Goal: Task Accomplishment & Management: Use online tool/utility

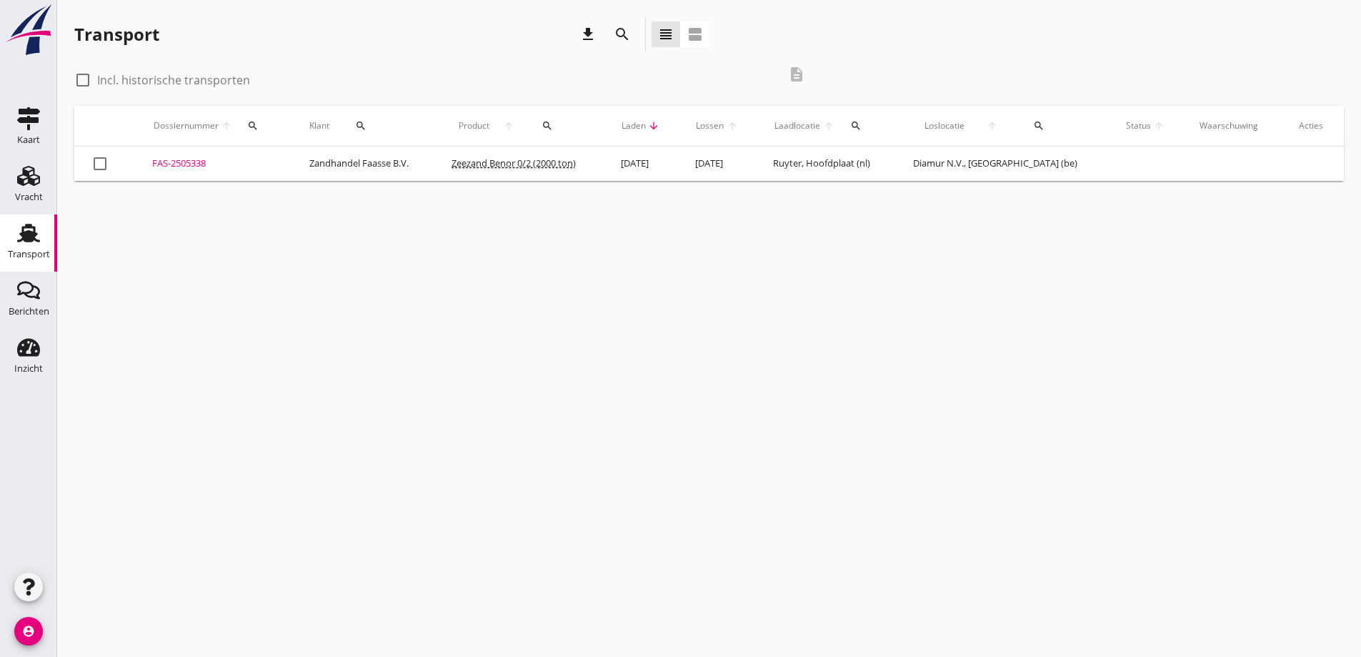
click at [387, 164] on td "Zandhandel Faasse B.V." at bounding box center [363, 163] width 142 height 34
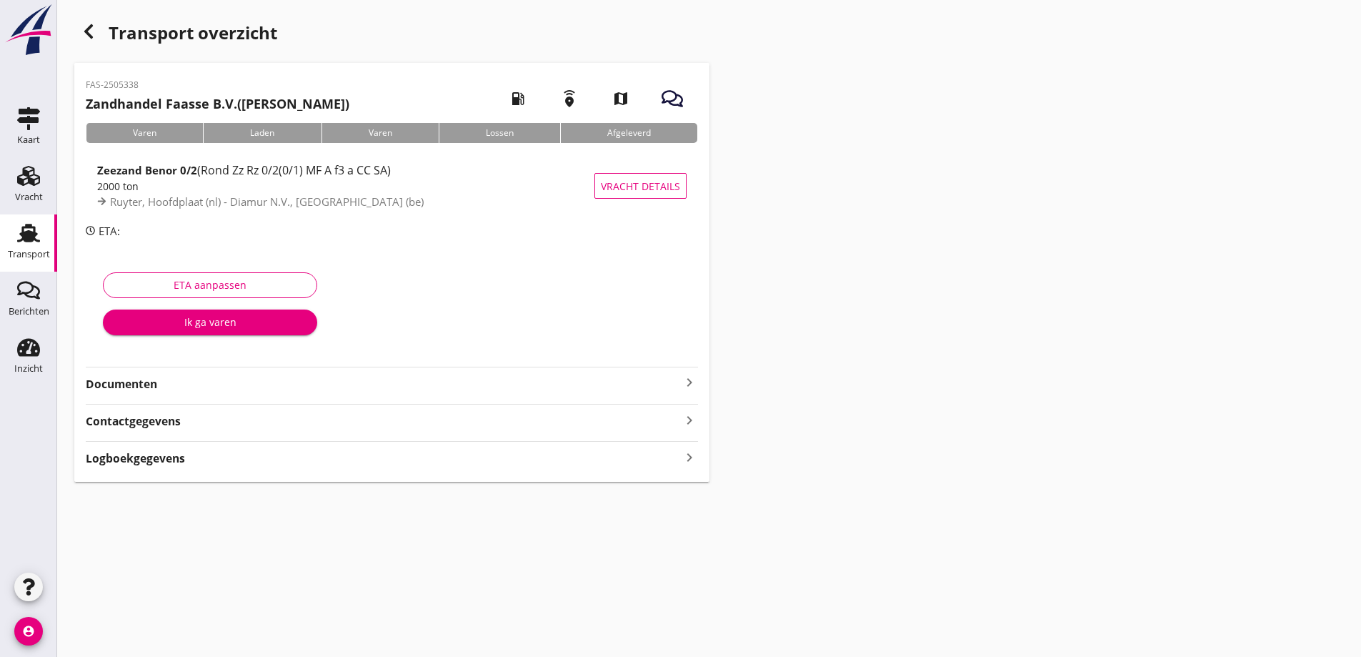
click at [146, 384] on strong "Documenten" at bounding box center [383, 384] width 595 height 16
click at [415, 421] on div "Voeg bestand toe" at bounding box center [391, 424] width 75 height 14
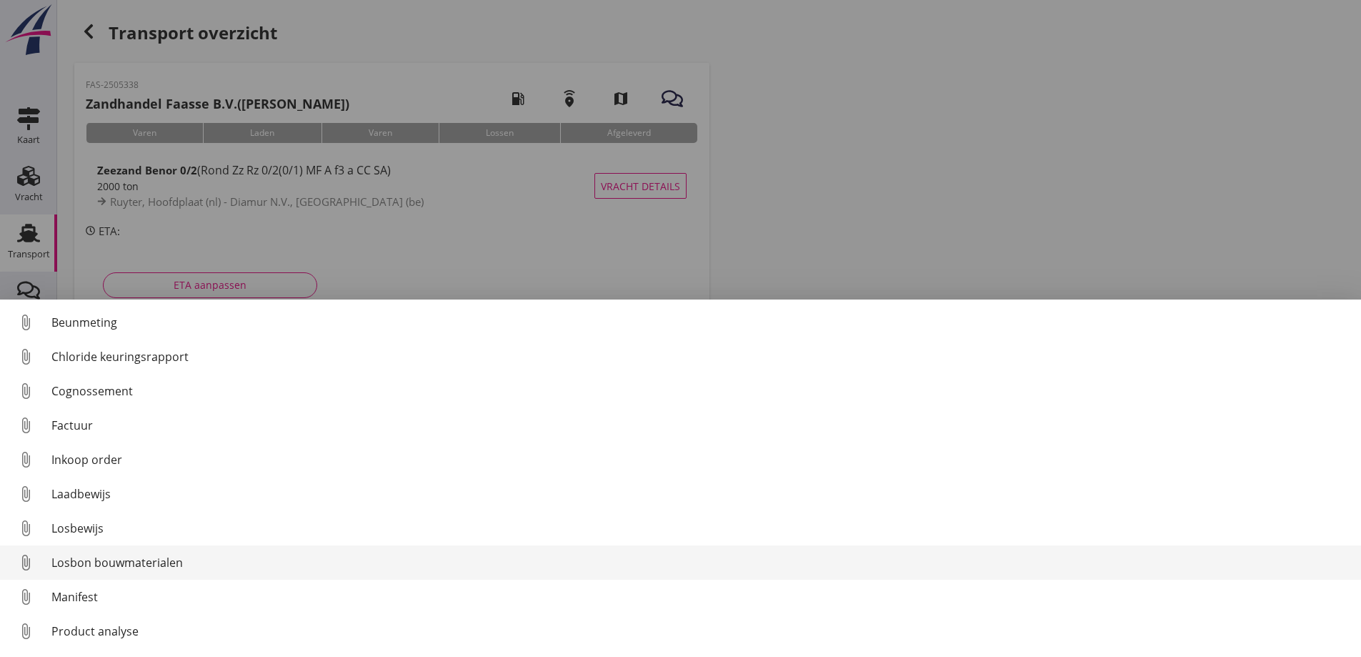
click at [91, 566] on div "Losbon bouwmaterialen" at bounding box center [700, 562] width 1298 height 17
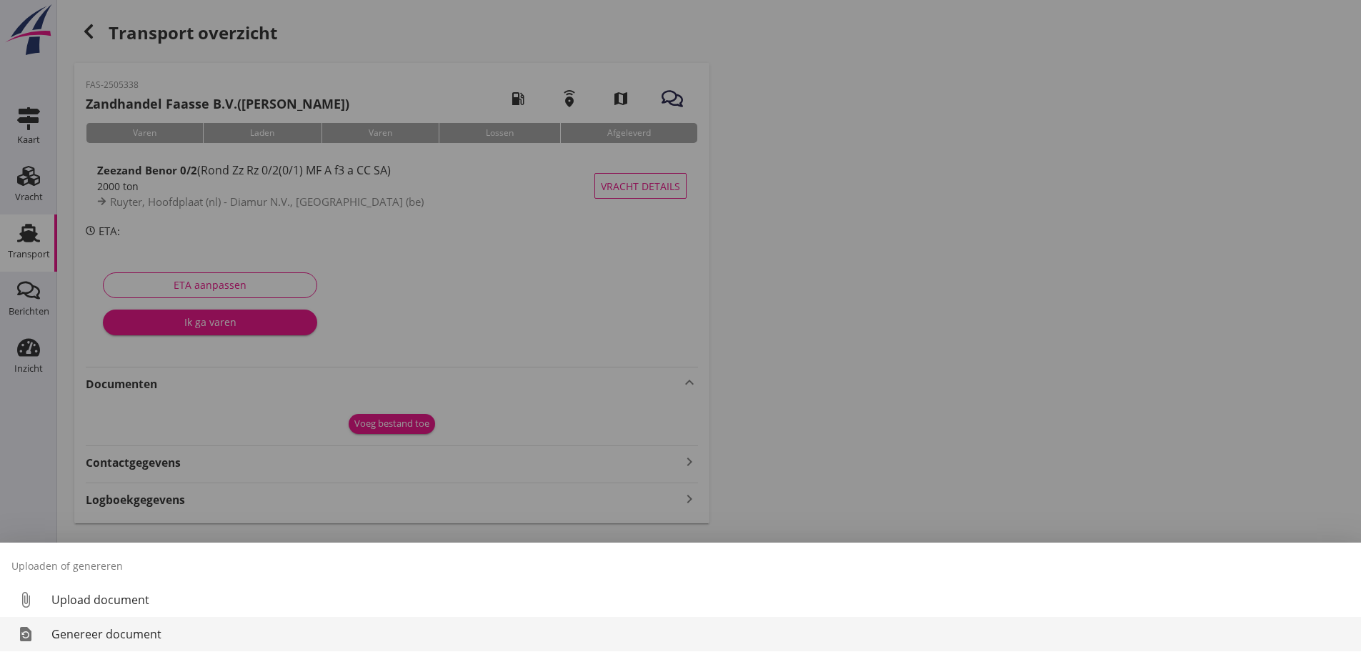
click at [122, 634] on div "Genereer document" at bounding box center [700, 633] width 1298 height 17
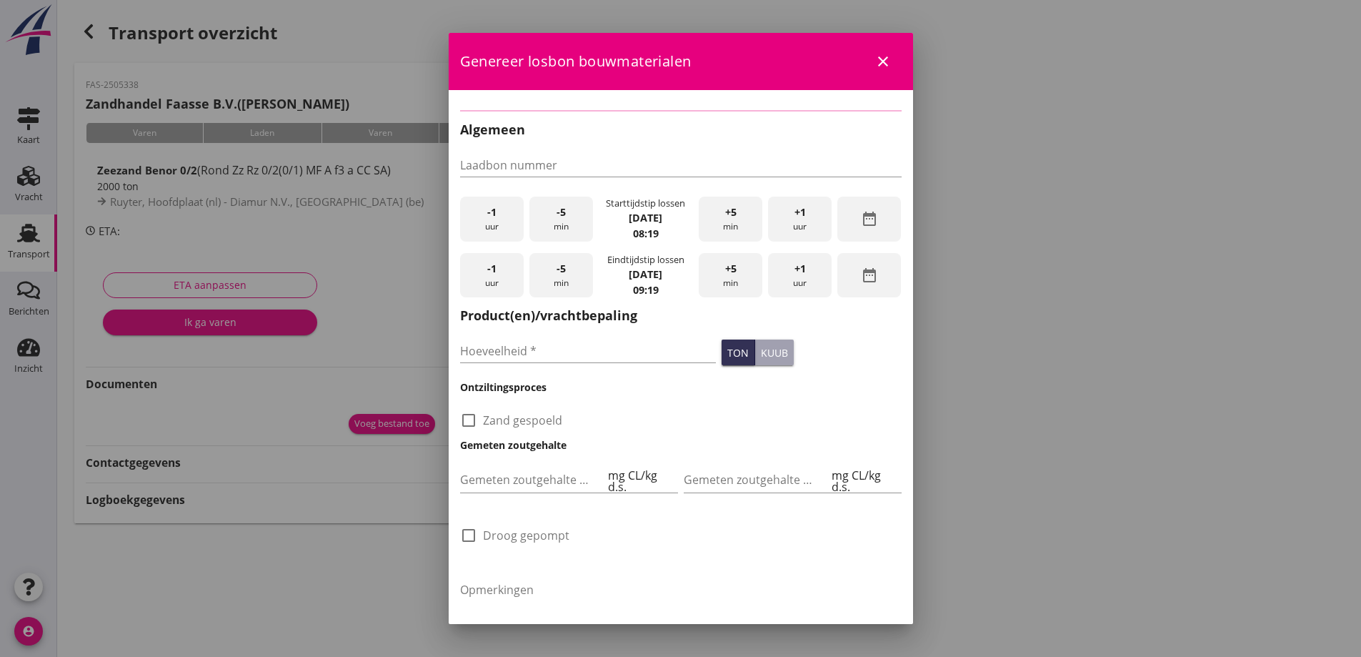
checkbox input "true"
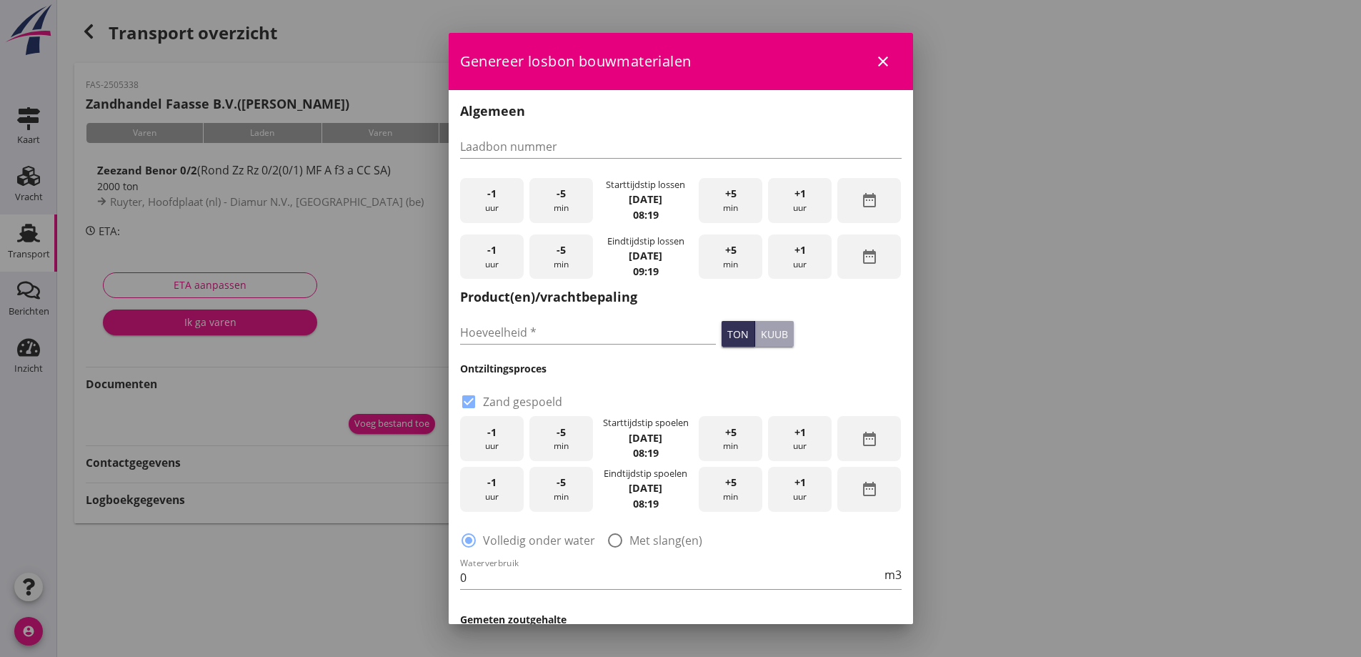
click at [542, 195] on div "-5 min" at bounding box center [561, 200] width 64 height 45
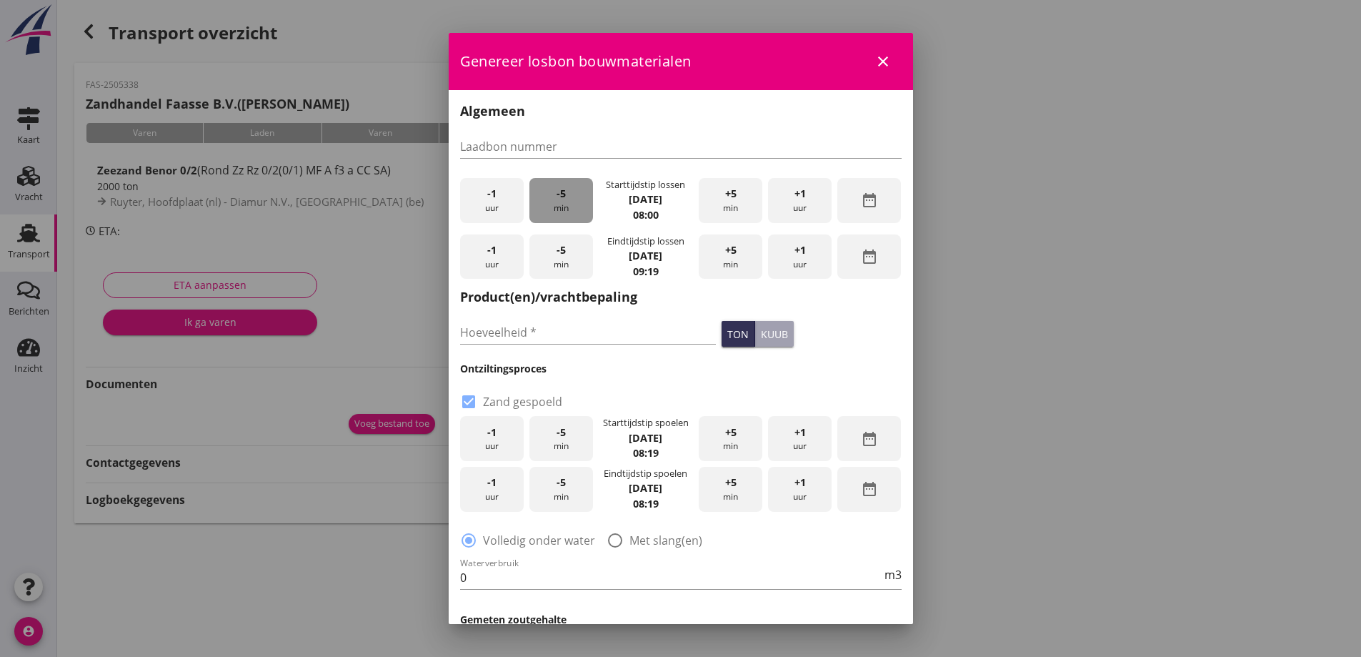
click at [542, 195] on div "-5 min" at bounding box center [561, 200] width 64 height 45
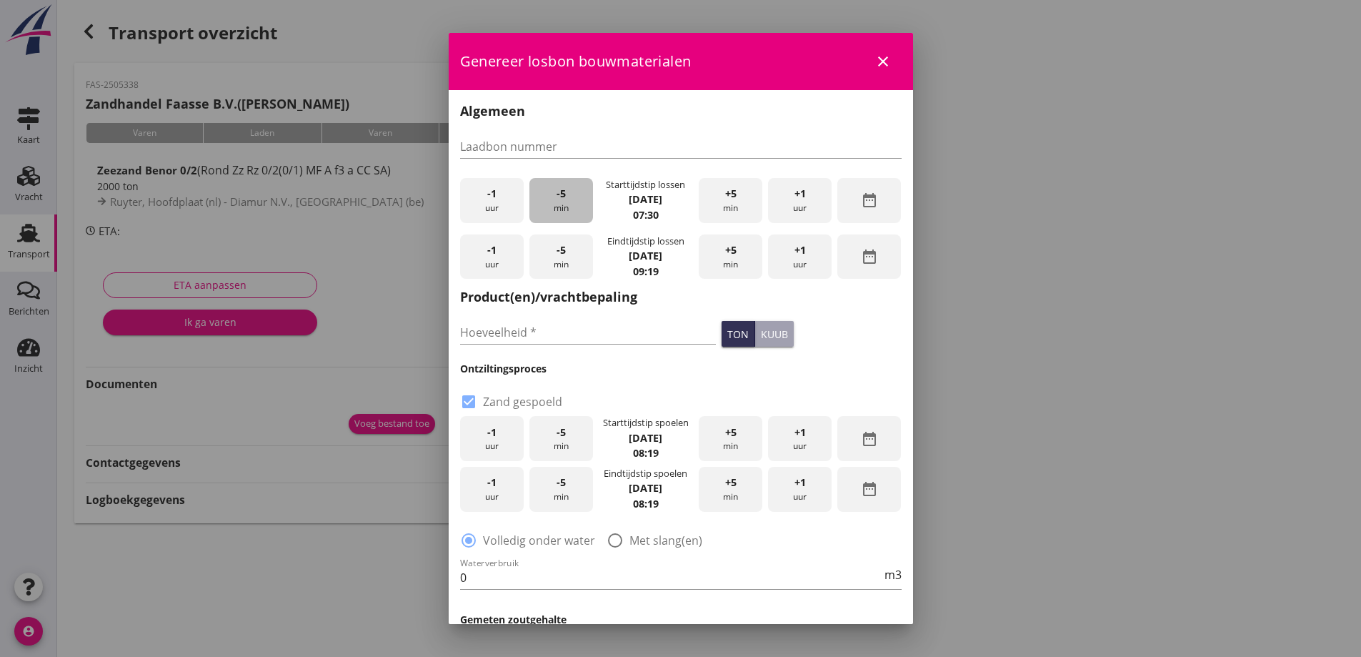
click at [542, 195] on div "-5 min" at bounding box center [561, 200] width 64 height 45
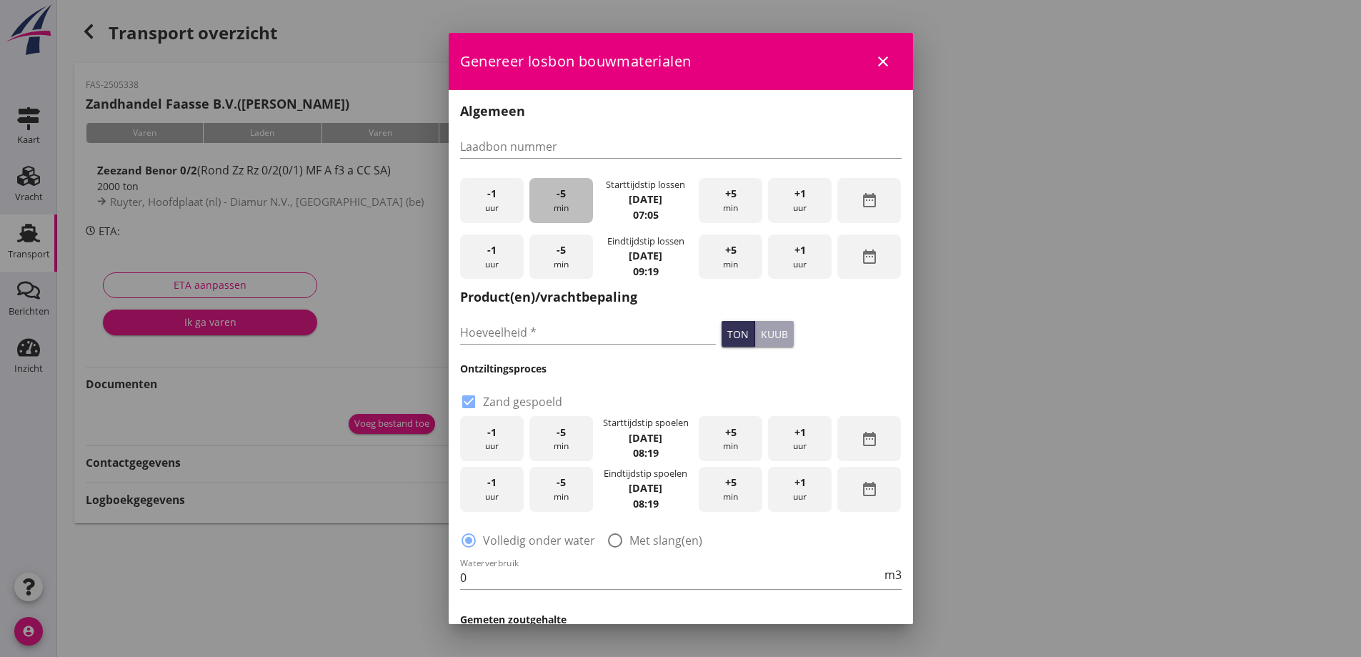
click at [542, 195] on div "-5 min" at bounding box center [561, 200] width 64 height 45
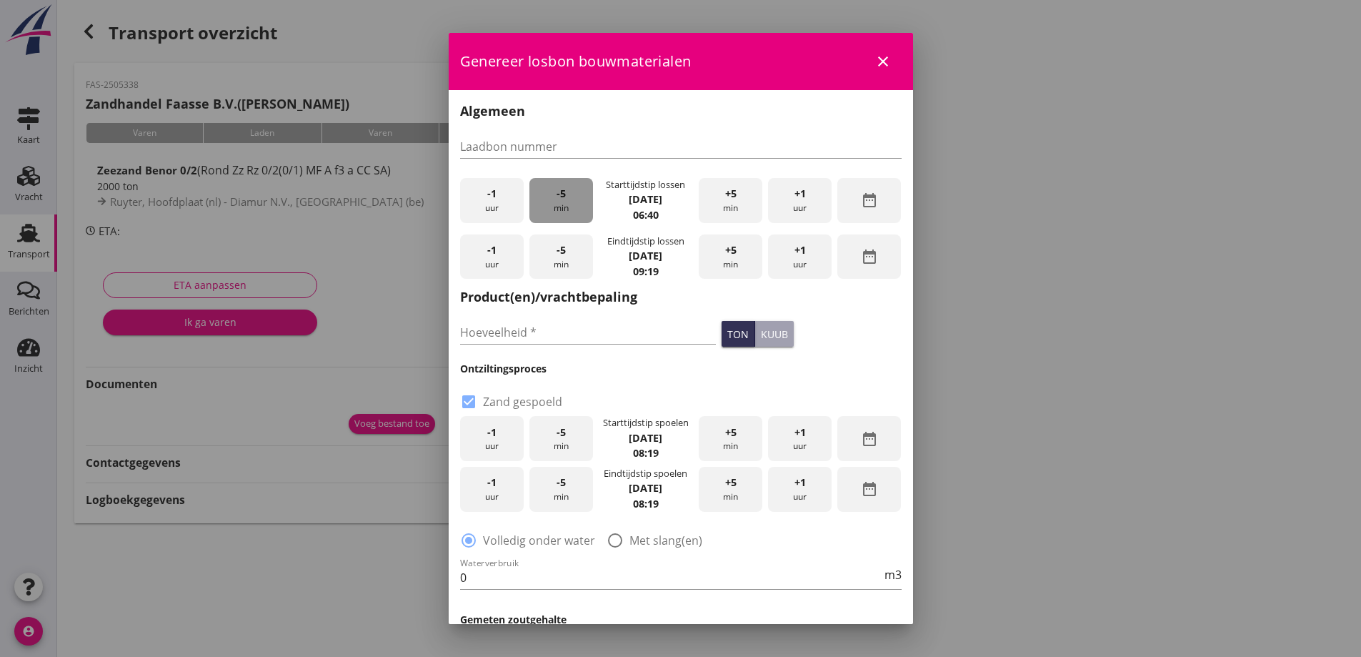
click at [542, 195] on div "-5 min" at bounding box center [561, 200] width 64 height 45
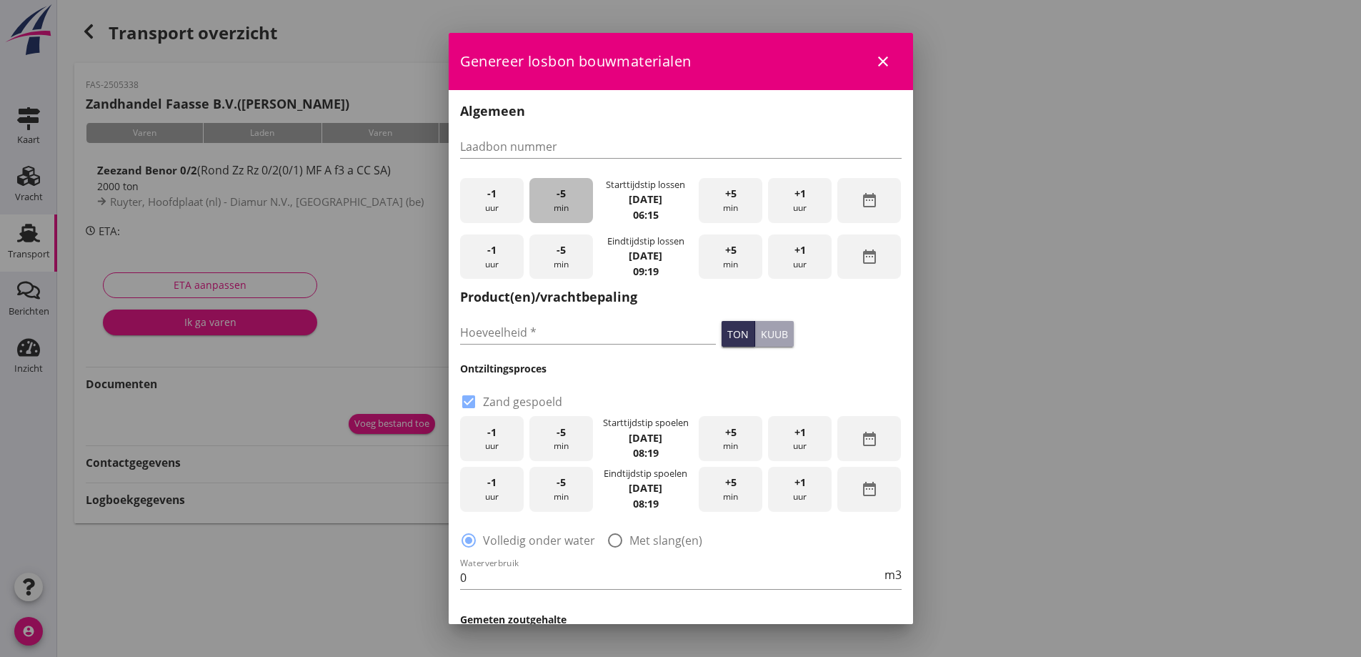
click at [542, 195] on div "-5 min" at bounding box center [561, 200] width 64 height 45
click at [534, 196] on div "-5 min" at bounding box center [561, 200] width 64 height 45
click at [718, 262] on div "+5 min" at bounding box center [731, 256] width 64 height 45
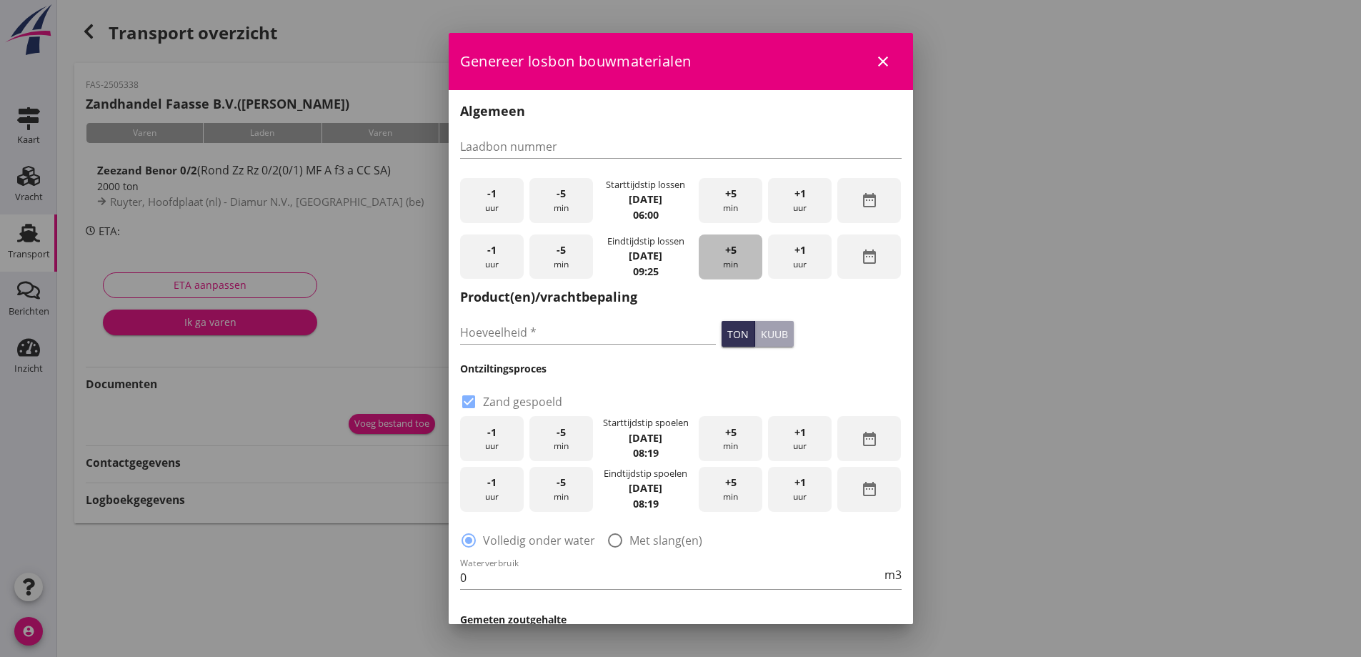
click at [718, 262] on div "+5 min" at bounding box center [731, 256] width 64 height 45
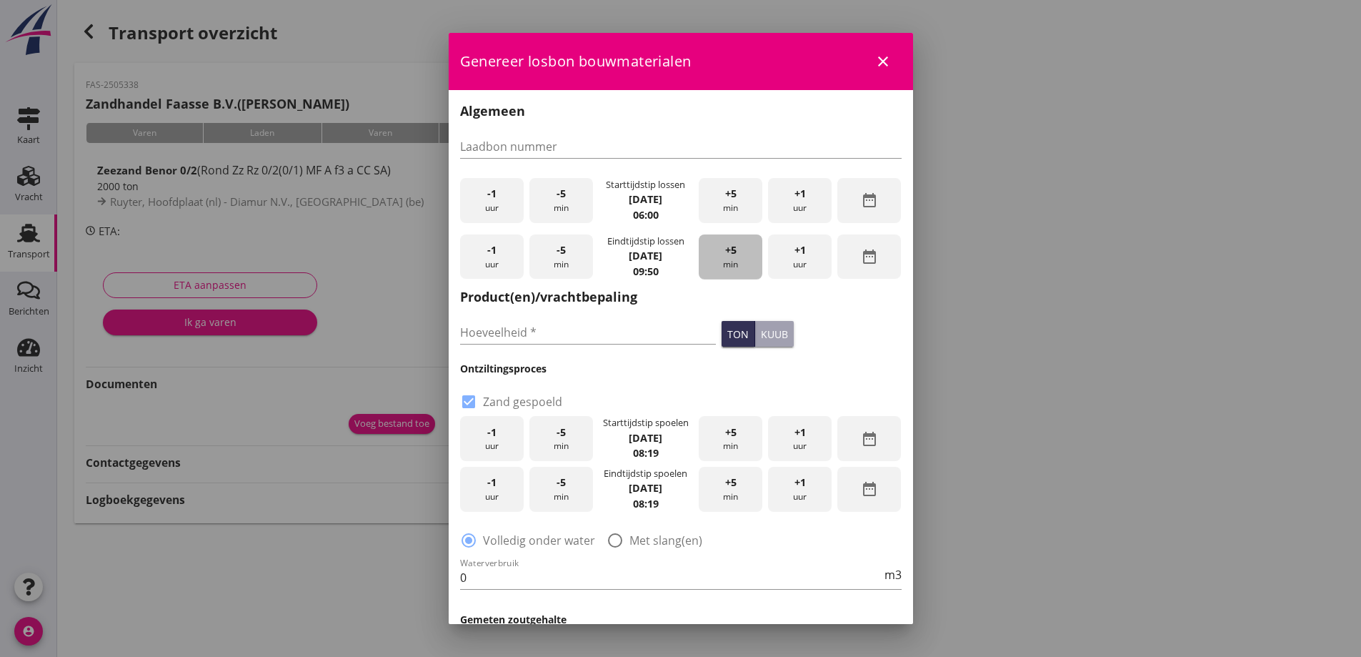
click at [718, 262] on div "+5 min" at bounding box center [731, 256] width 64 height 45
click at [571, 259] on div "-5 min" at bounding box center [561, 256] width 64 height 45
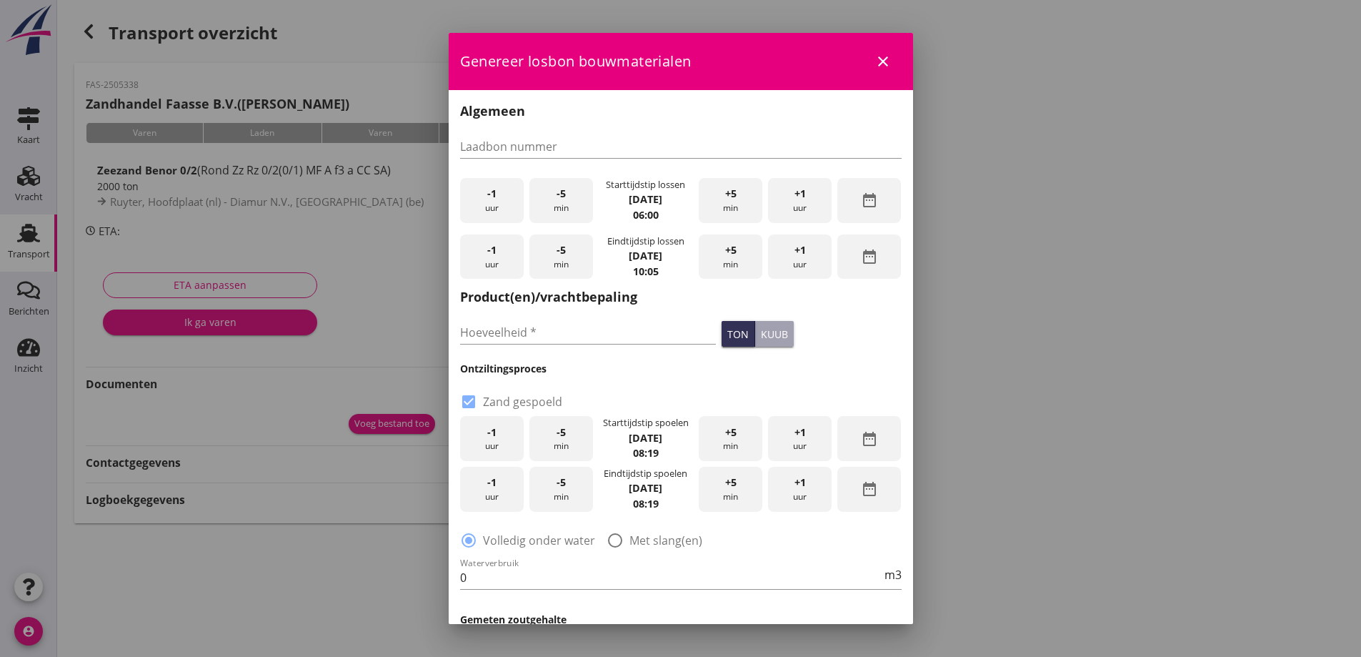
click at [571, 259] on div "-5 min" at bounding box center [561, 256] width 64 height 45
click at [562, 337] on input "Hoeveelheid *" at bounding box center [588, 332] width 257 height 23
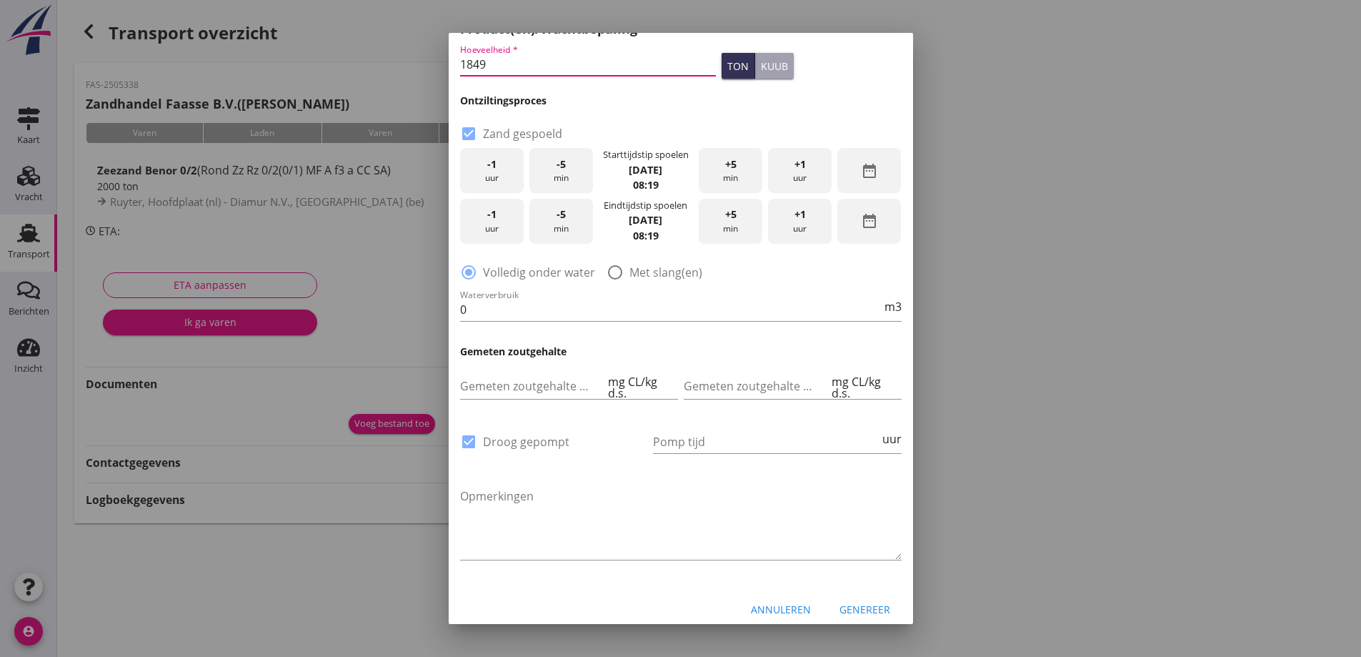
scroll to position [278, 0]
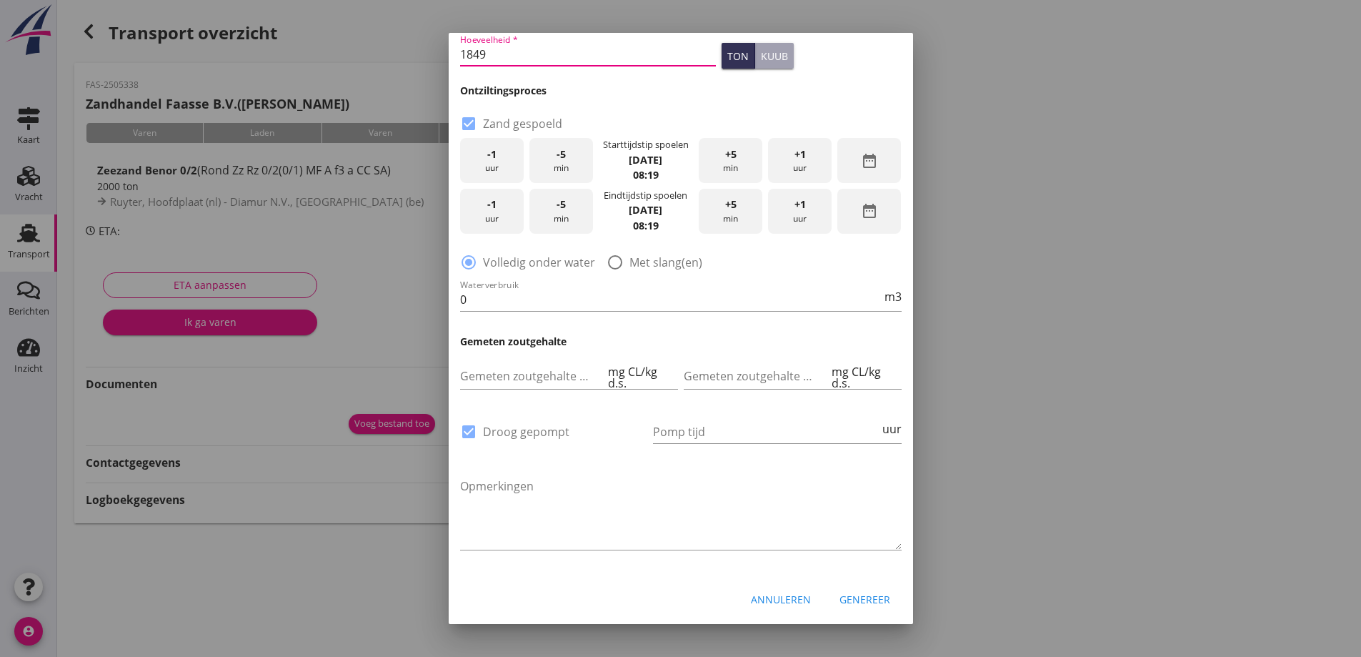
type input "1849"
drag, startPoint x: 469, startPoint y: 127, endPoint x: 499, endPoint y: 144, distance: 33.6
click at [469, 128] on div at bounding box center [469, 123] width 24 height 24
checkbox input "false"
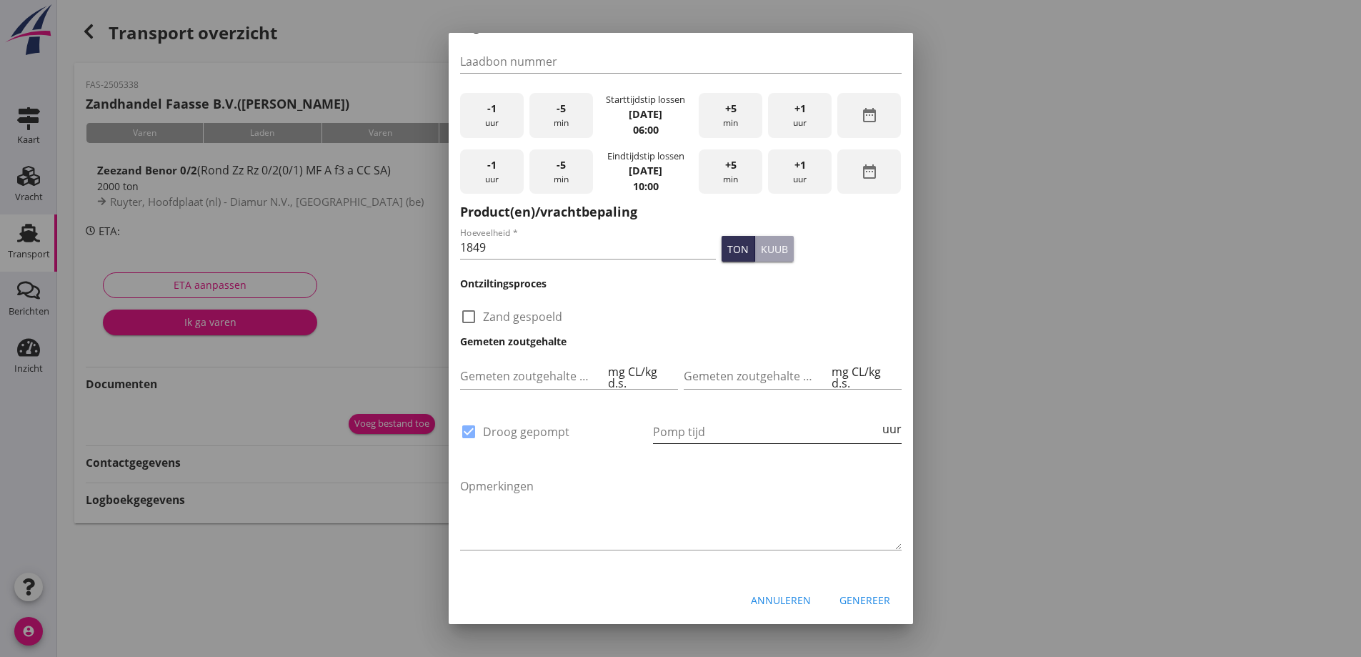
click at [730, 429] on input "Pomp tijd" at bounding box center [766, 431] width 227 height 23
type input "14"
click at [862, 592] on div "Genereer" at bounding box center [865, 599] width 51 height 15
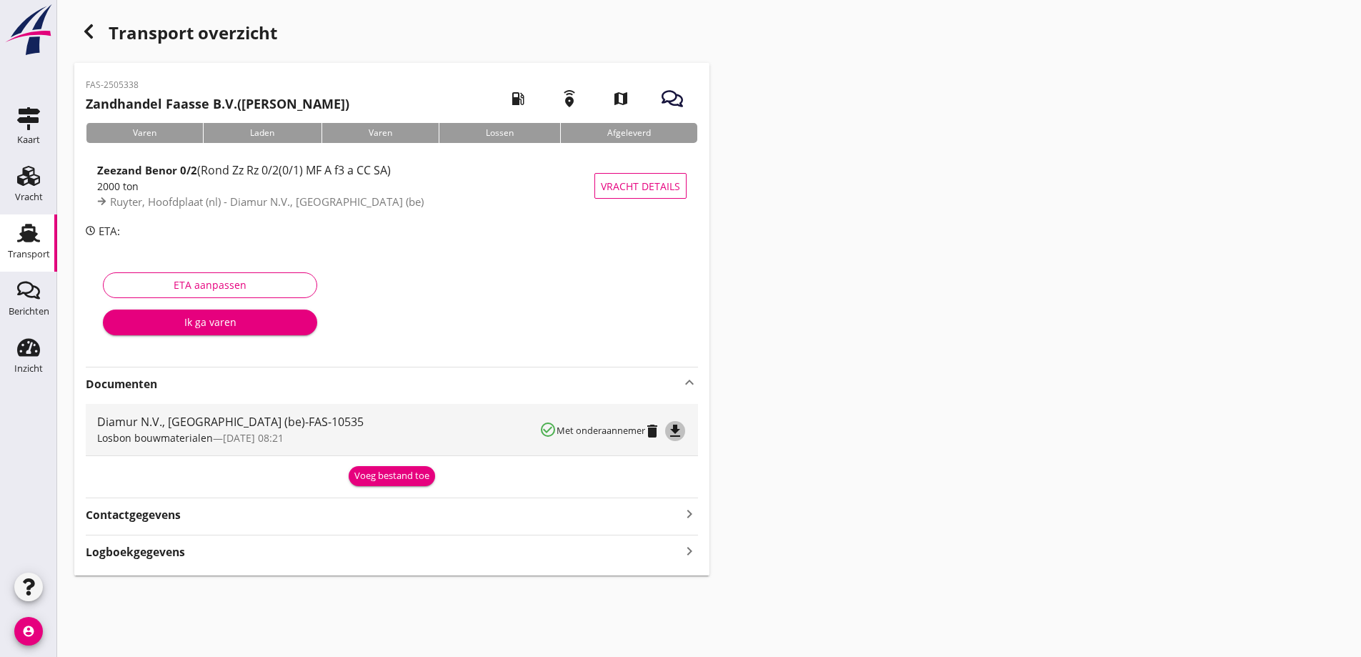
click at [679, 427] on icon "file_download" at bounding box center [675, 430] width 17 height 17
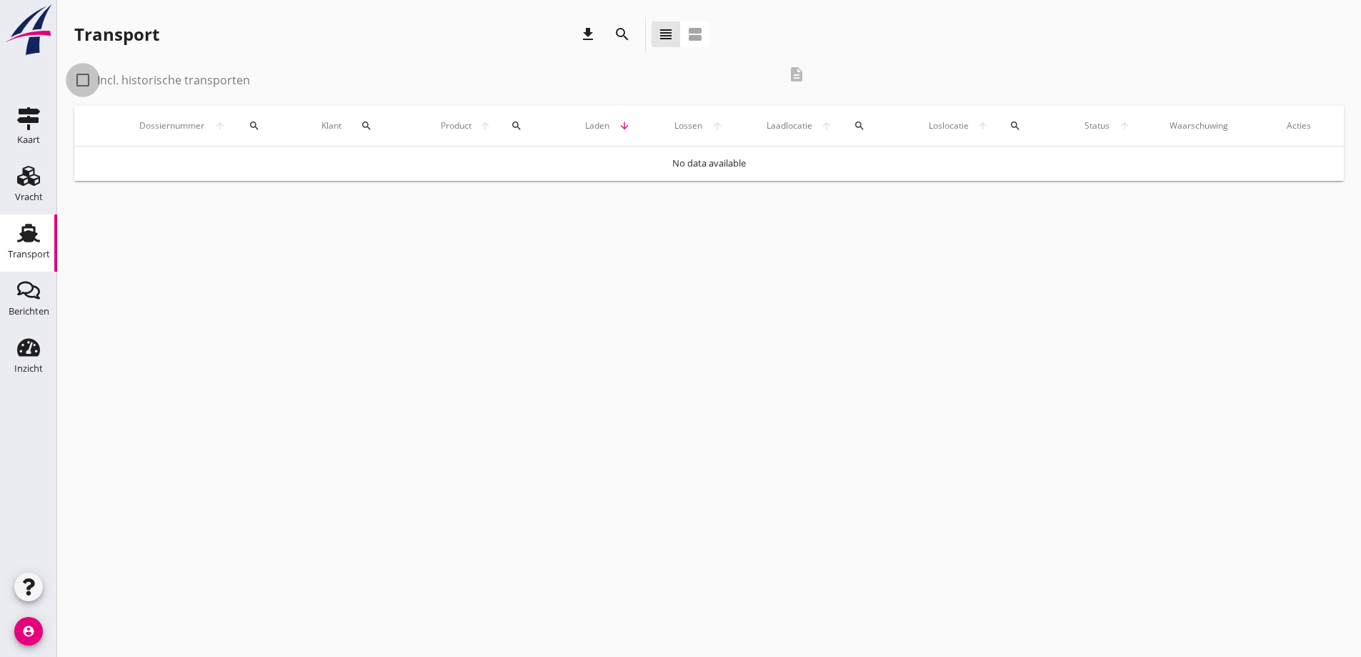
click at [88, 81] on div at bounding box center [83, 80] width 24 height 24
checkbox input "true"
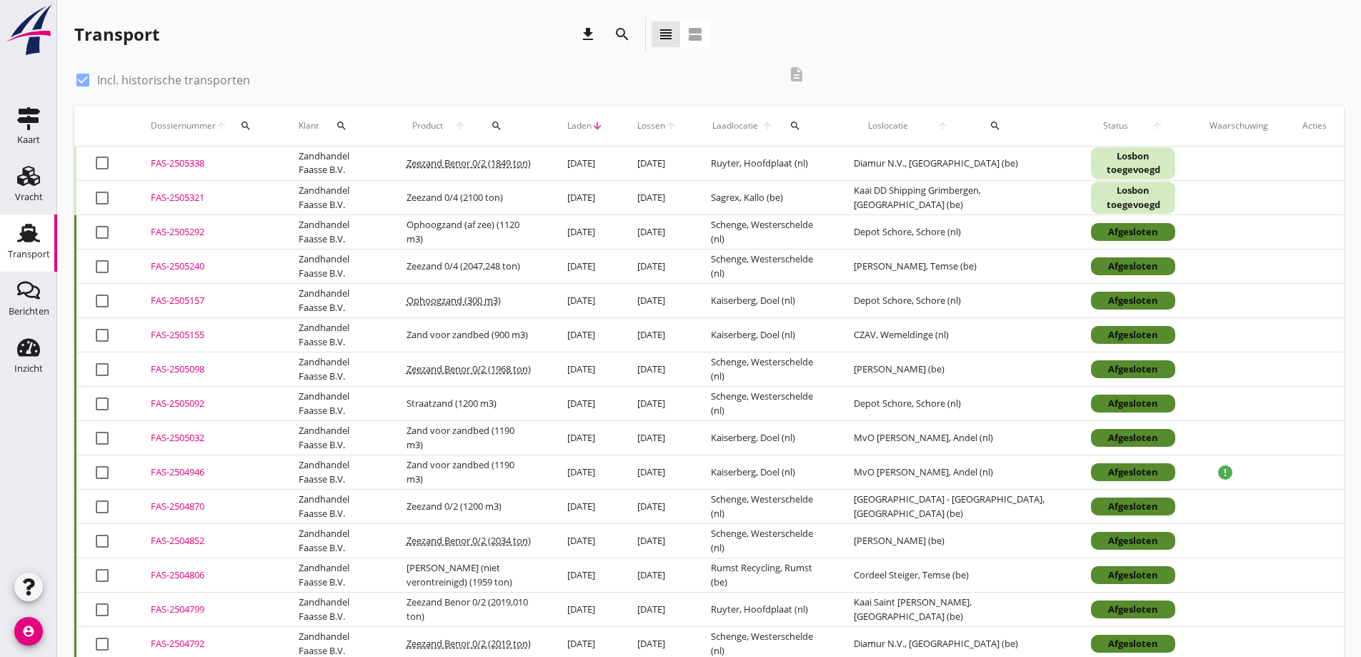
click at [162, 162] on div "FAS-2505338" at bounding box center [208, 163] width 114 height 14
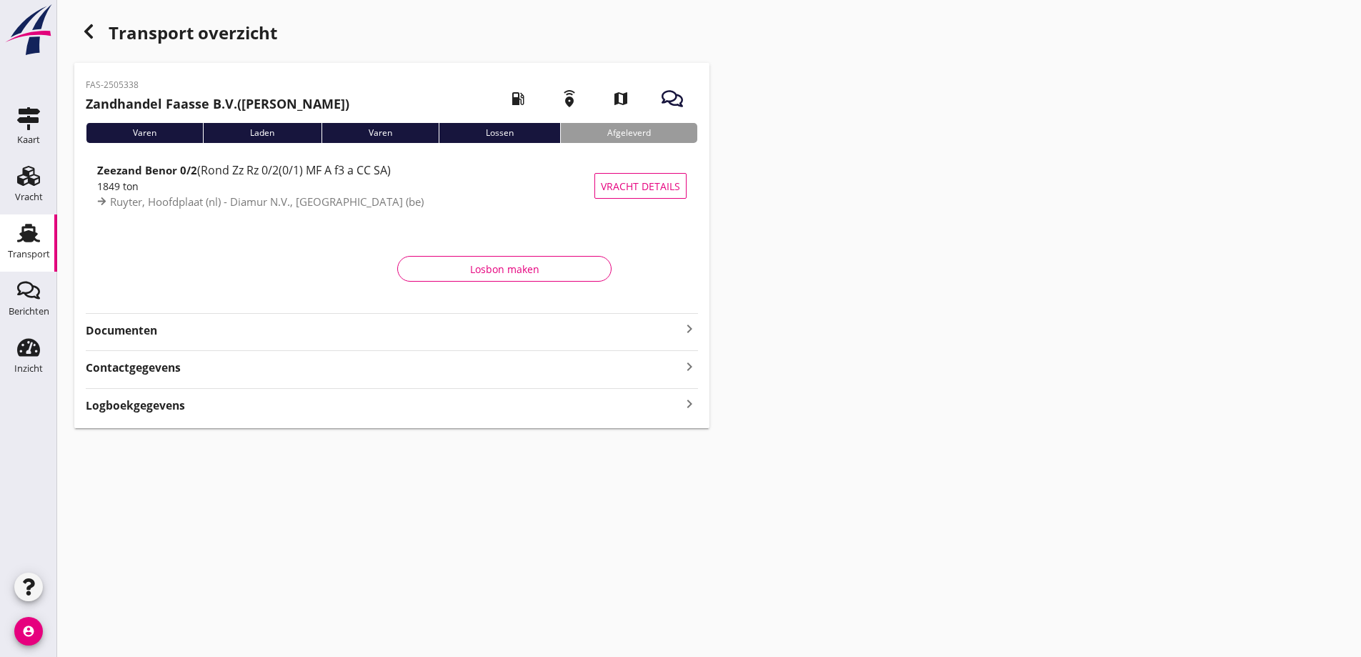
click at [137, 328] on strong "Documenten" at bounding box center [383, 330] width 595 height 16
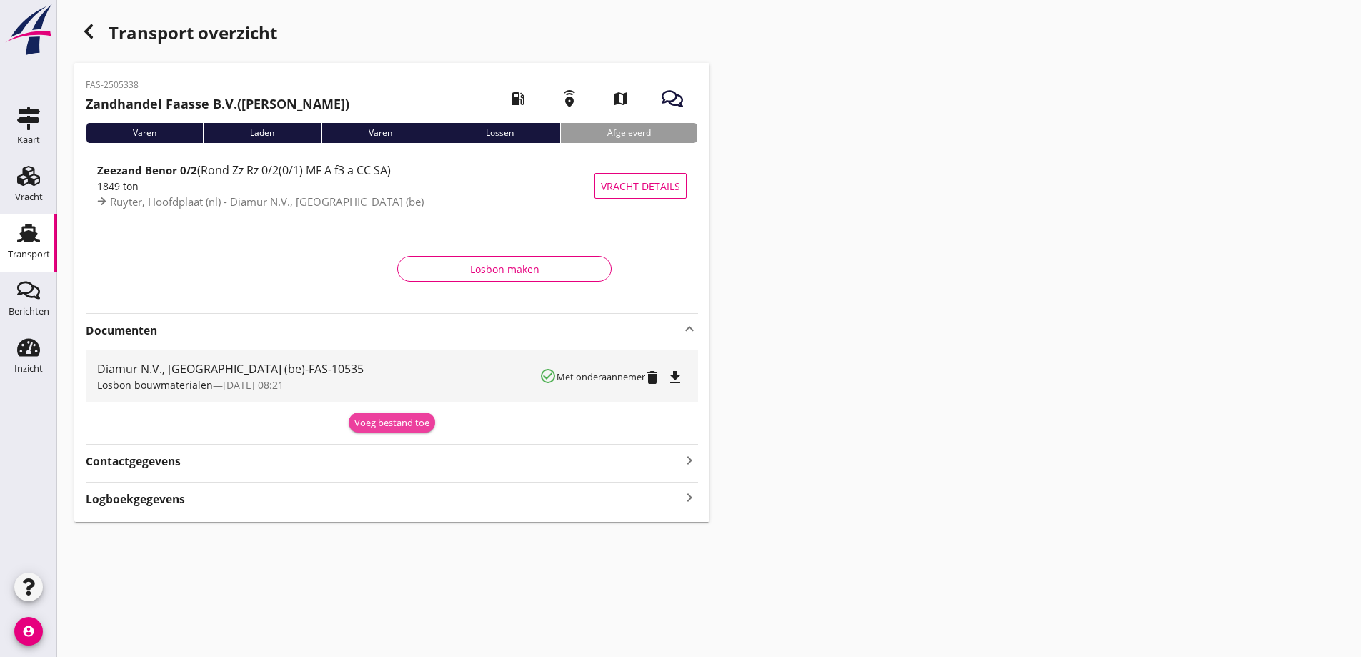
click at [395, 418] on div "Voeg bestand toe" at bounding box center [391, 423] width 75 height 14
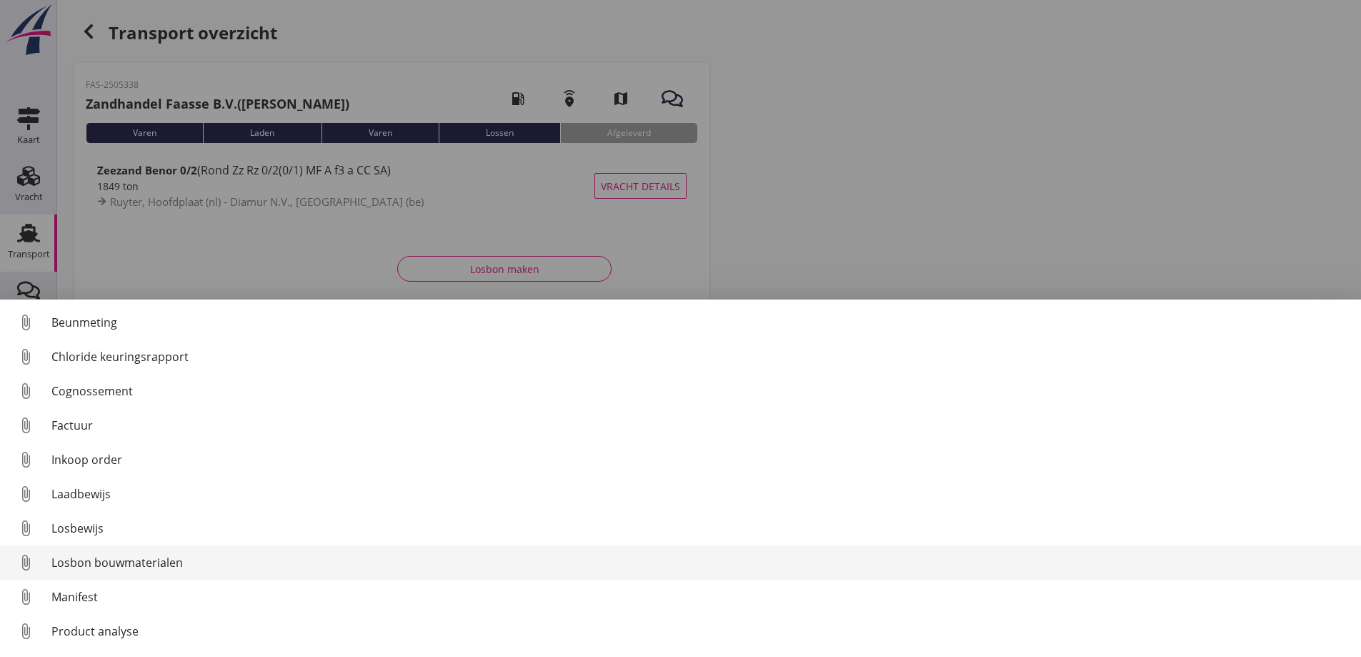
click at [103, 560] on div "Losbon bouwmaterialen" at bounding box center [700, 562] width 1298 height 17
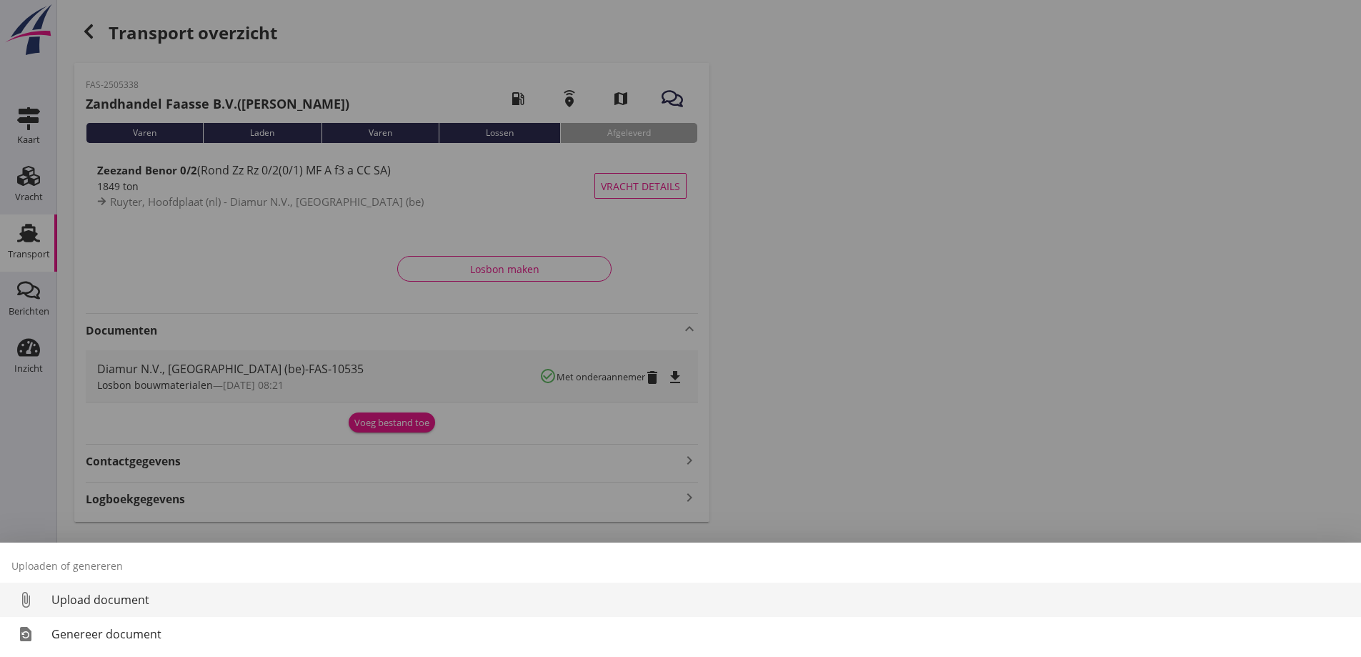
click at [114, 595] on div "Upload document" at bounding box center [700, 599] width 1298 height 17
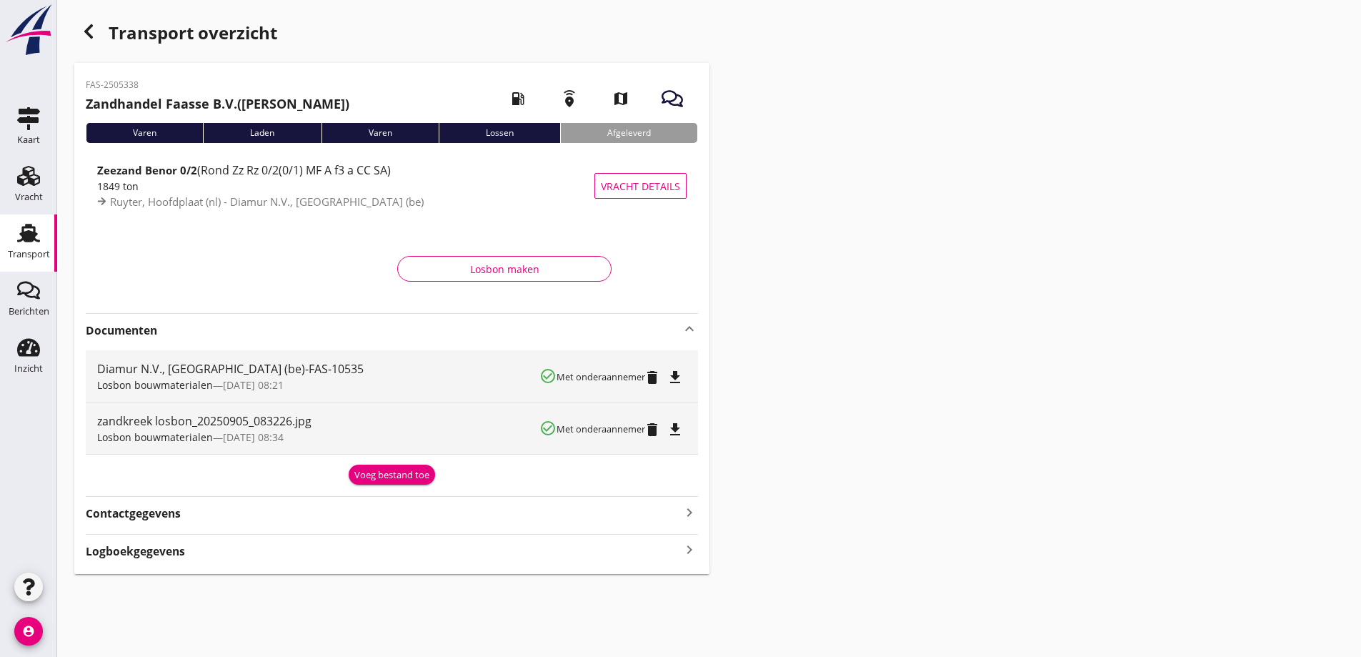
click at [94, 34] on icon "button" at bounding box center [88, 31] width 17 height 17
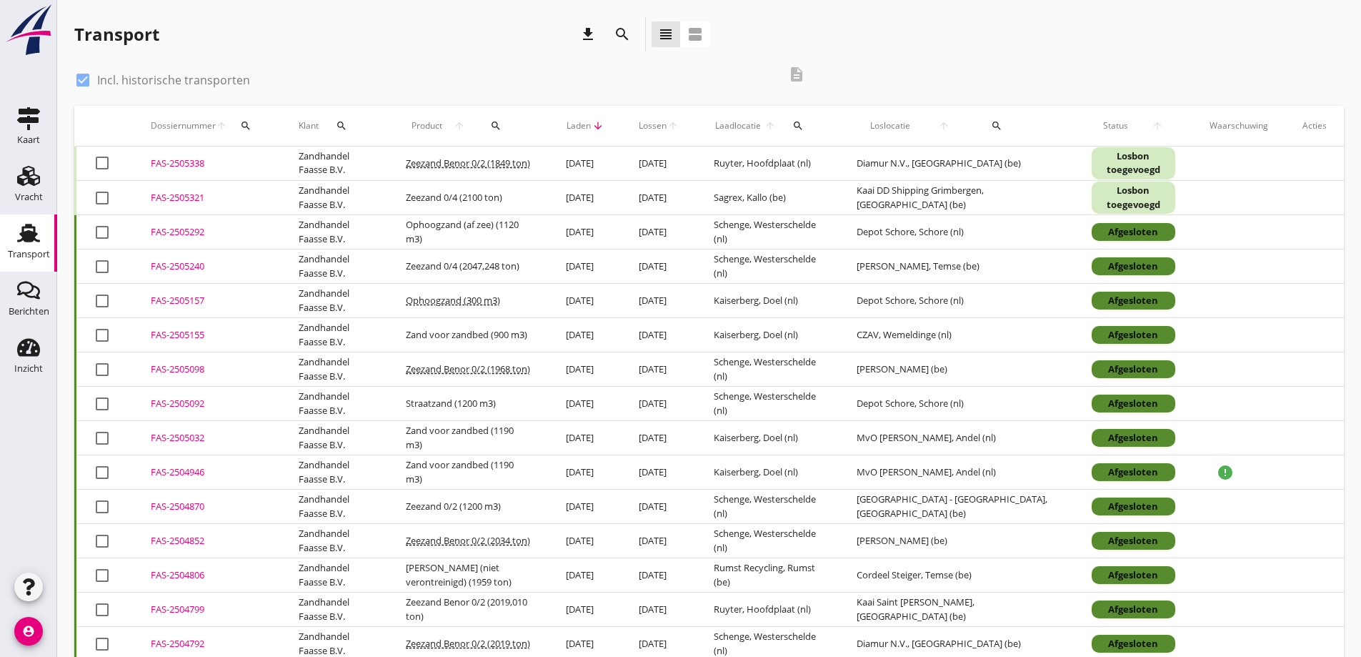
click at [194, 164] on div "FAS-2505338" at bounding box center [208, 163] width 114 height 14
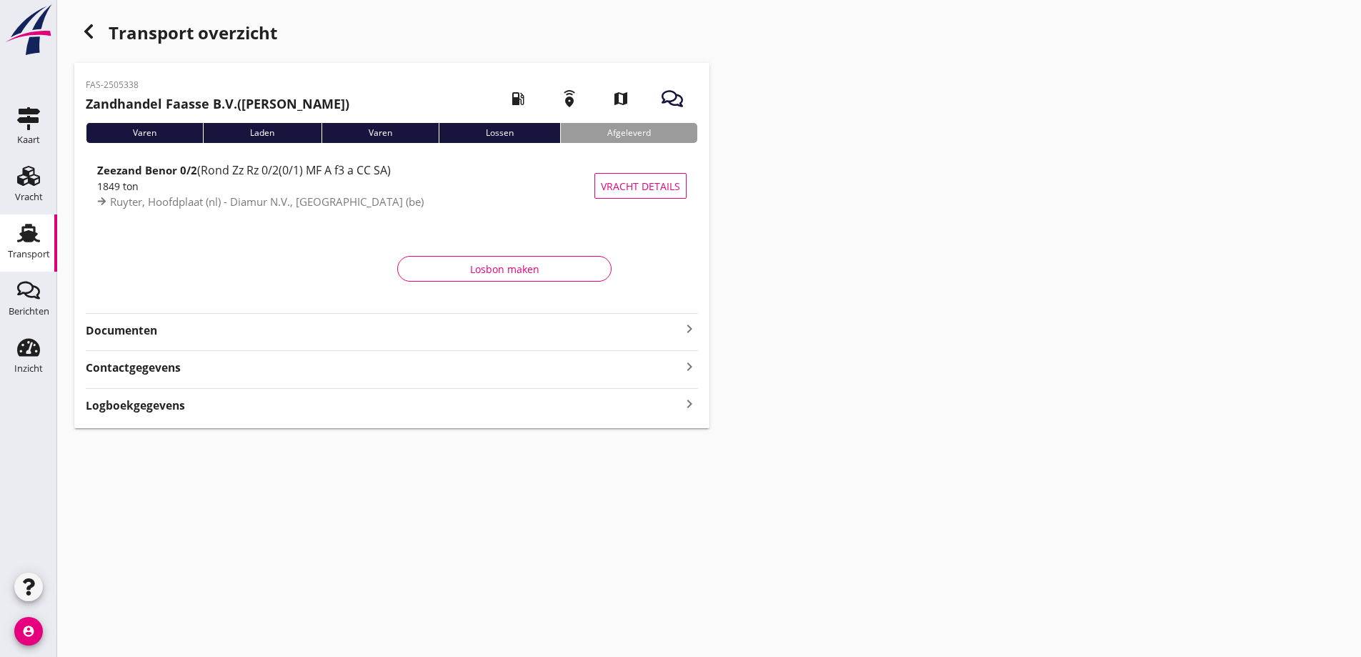
click at [130, 333] on strong "Documenten" at bounding box center [383, 330] width 595 height 16
